Goal: Navigation & Orientation: Find specific page/section

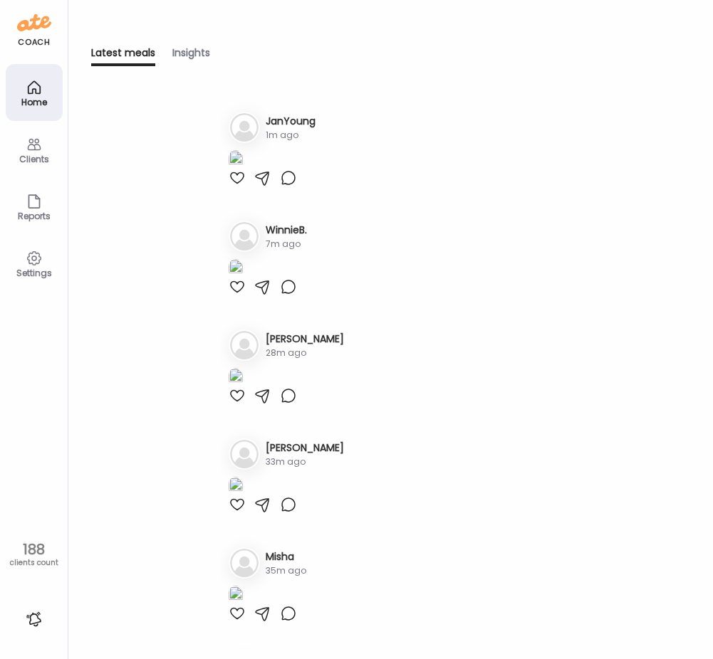
click at [243, 169] on img at bounding box center [236, 159] width 14 height 19
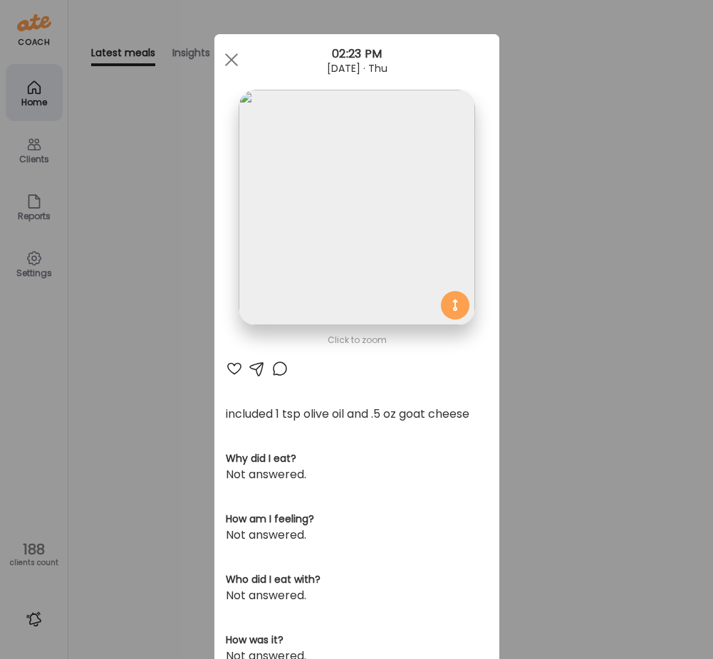
click at [171, 402] on div "Ate Coach Dashboard Wahoo! It’s official Take a moment to set up your Coach Pro…" at bounding box center [356, 329] width 713 height 659
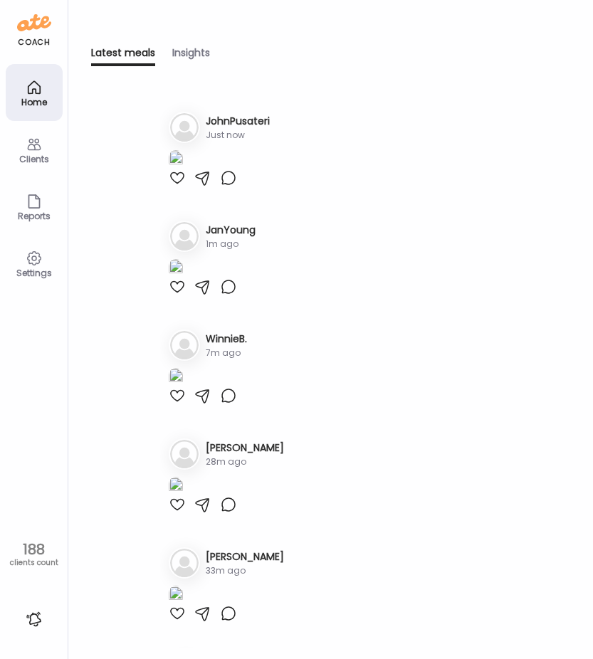
click at [45, 156] on div "Clients" at bounding box center [34, 159] width 51 height 9
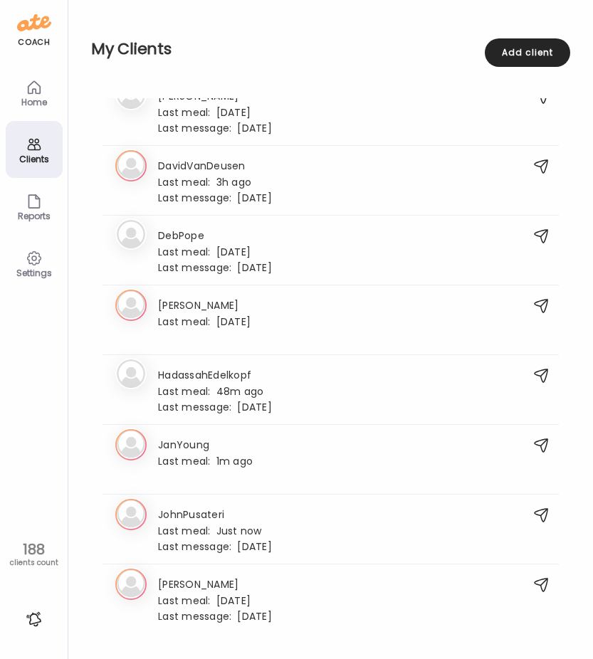
scroll to position [712, 0]
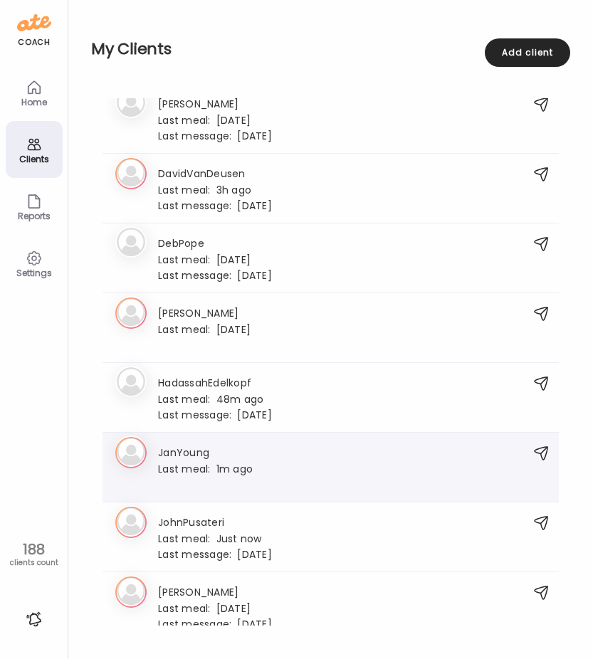
click at [296, 450] on div "[PERSON_NAME] JanYoung Last meal: 1m ago" at bounding box center [315, 467] width 401 height 46
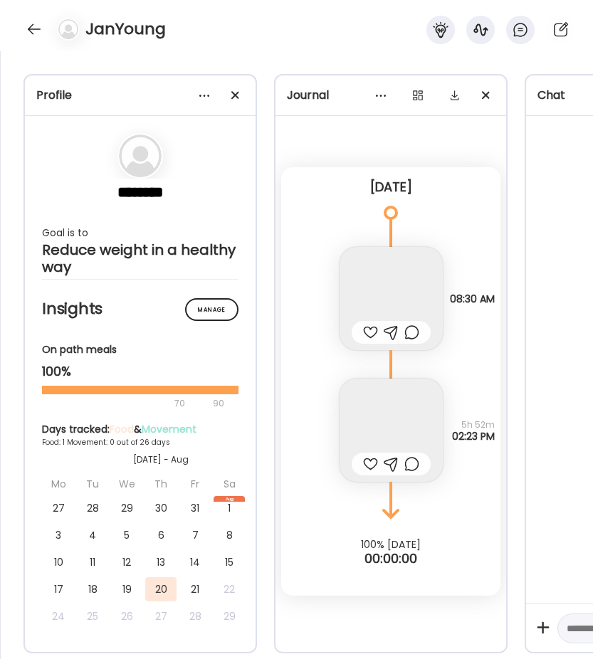
scroll to position [0, 0]
click at [382, 298] on img at bounding box center [391, 298] width 103 height 103
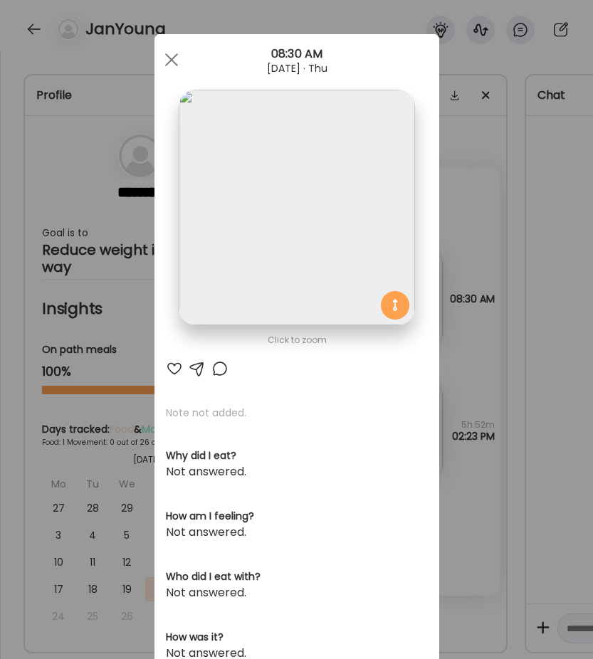
click at [254, 199] on img at bounding box center [297, 208] width 236 height 236
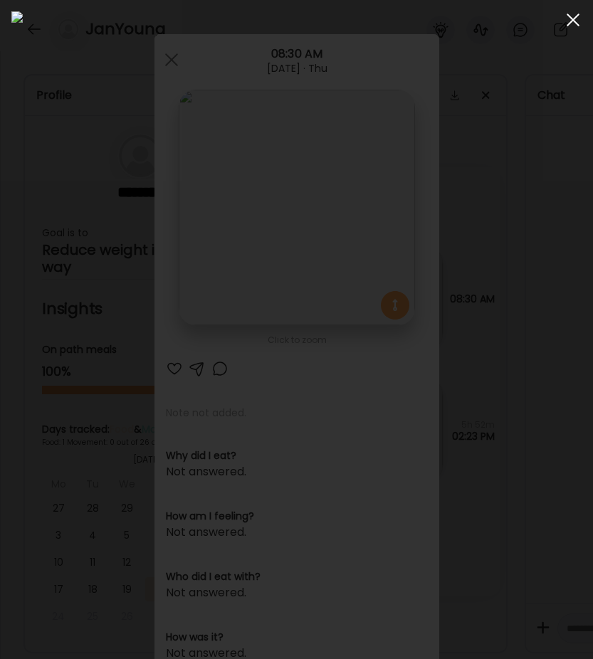
click at [575, 20] on div at bounding box center [573, 20] width 28 height 28
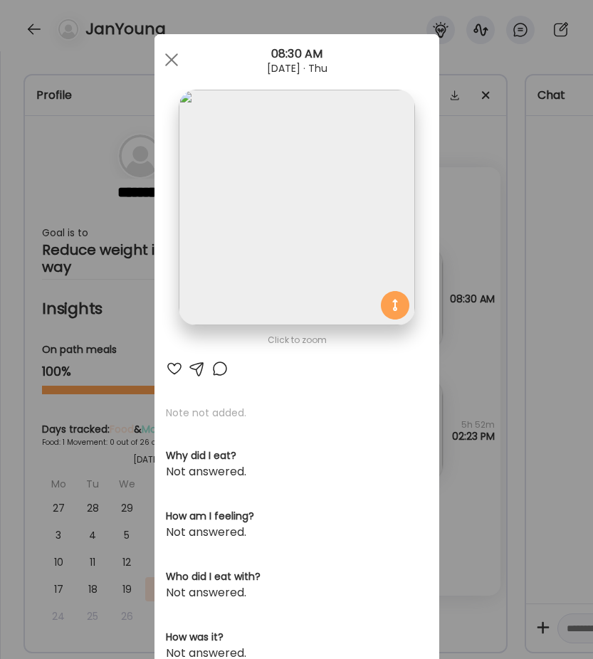
click at [486, 66] on div "Ate Coach Dashboard Wahoo! It’s official Take a moment to set up your Coach Pro…" at bounding box center [296, 329] width 593 height 659
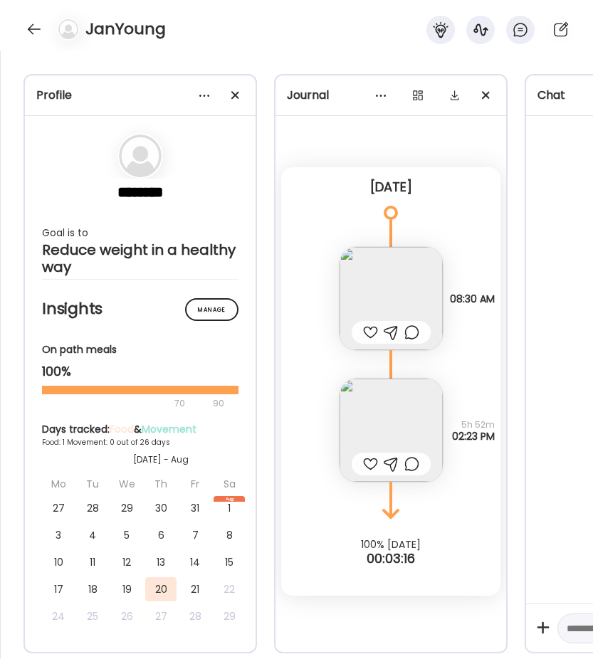
click at [390, 301] on img at bounding box center [391, 298] width 103 height 103
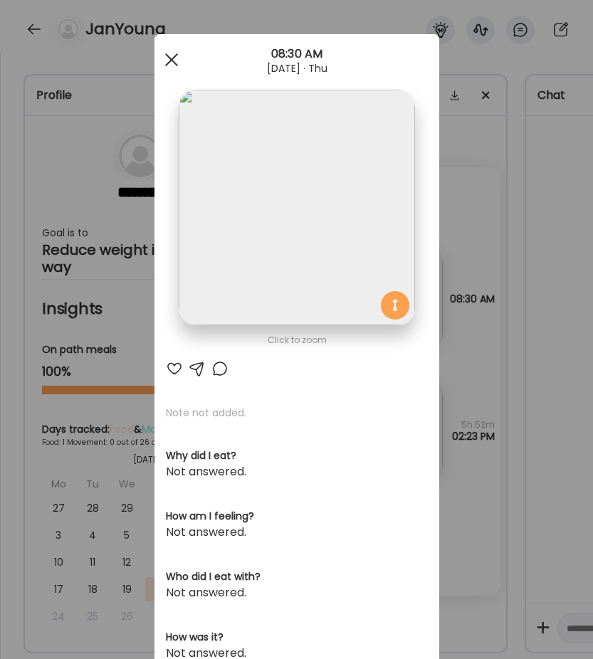
click at [167, 61] on span at bounding box center [171, 59] width 13 height 13
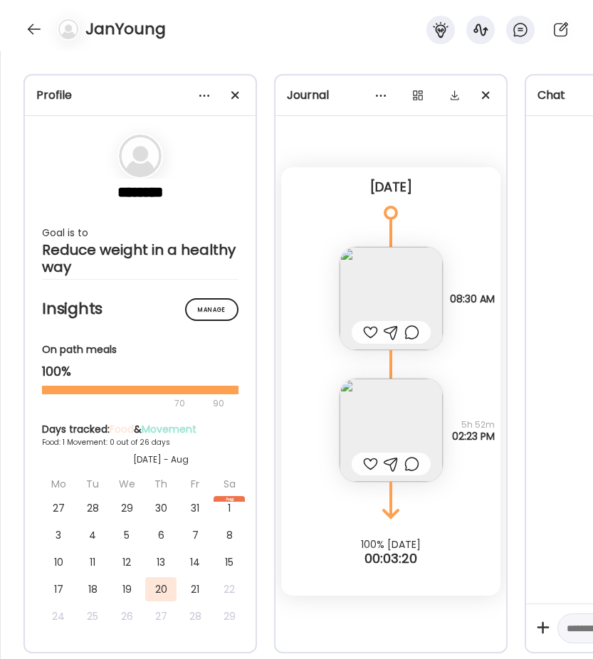
click at [35, 33] on div at bounding box center [34, 29] width 23 height 23
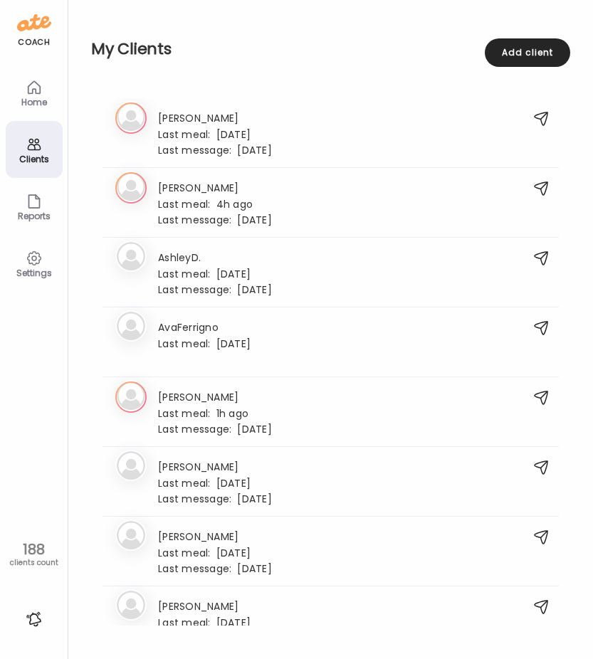
click at [38, 83] on icon at bounding box center [34, 87] width 17 height 17
